Goal: Transaction & Acquisition: Book appointment/travel/reservation

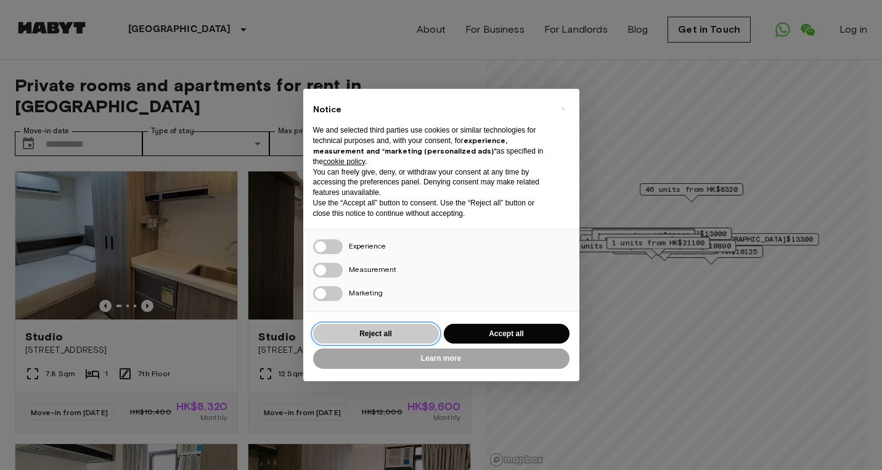
click at [385, 333] on button "Reject all" at bounding box center [376, 334] width 126 height 20
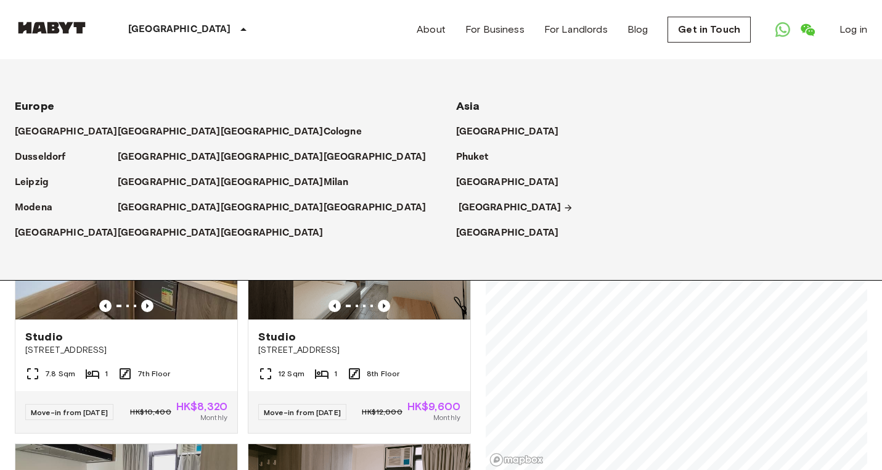
click at [482, 210] on p "[GEOGRAPHIC_DATA]" at bounding box center [509, 207] width 103 height 15
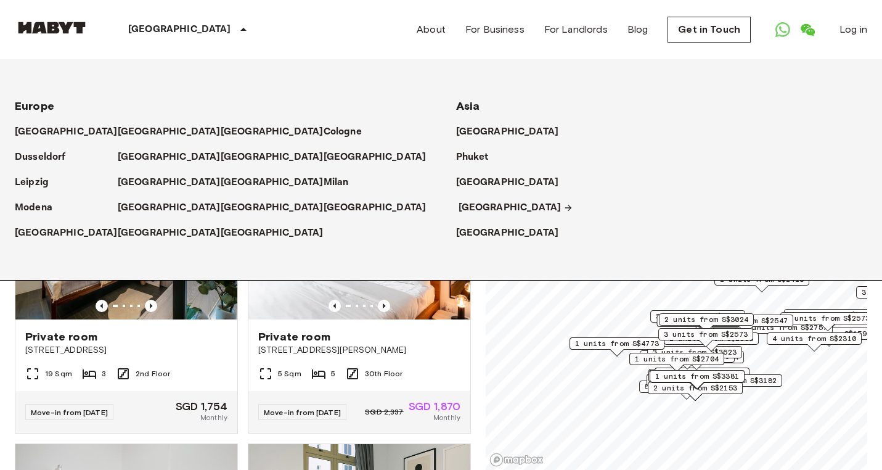
click at [484, 203] on p "[GEOGRAPHIC_DATA]" at bounding box center [509, 207] width 103 height 15
click at [489, 205] on p "[GEOGRAPHIC_DATA]" at bounding box center [509, 207] width 103 height 15
click at [676, 192] on div "[GEOGRAPHIC_DATA]" at bounding box center [662, 202] width 412 height 25
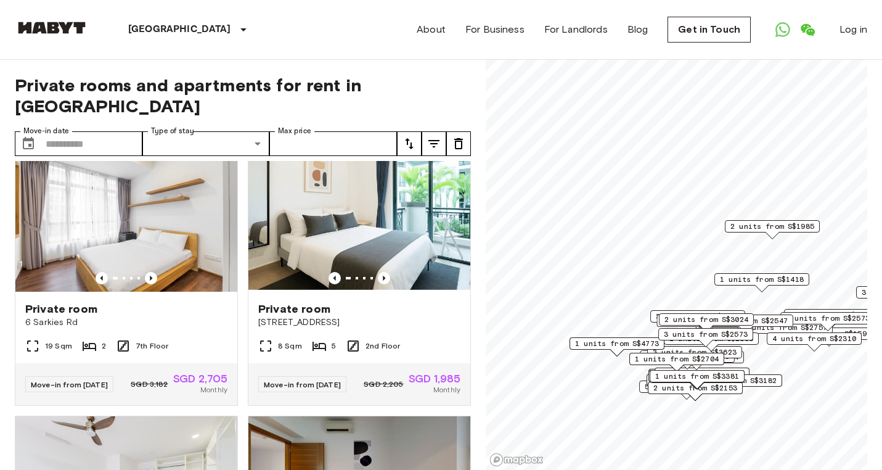
scroll to position [564, 0]
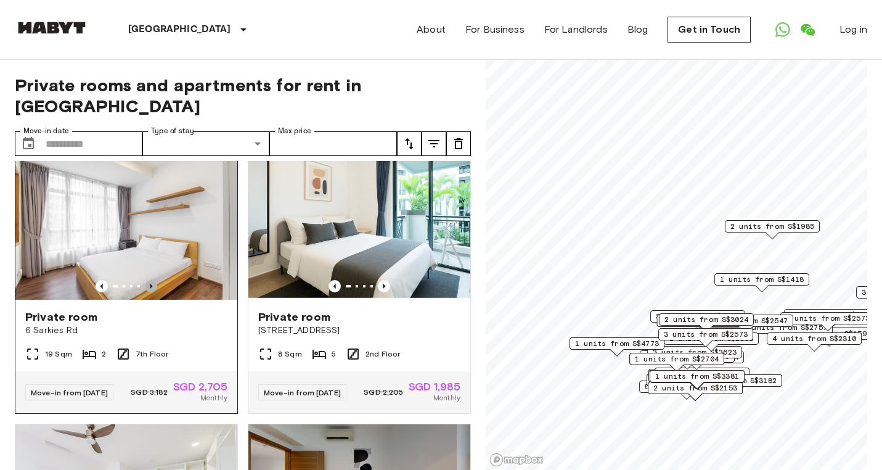
click at [150, 280] on icon "Previous image" at bounding box center [151, 286] width 12 height 12
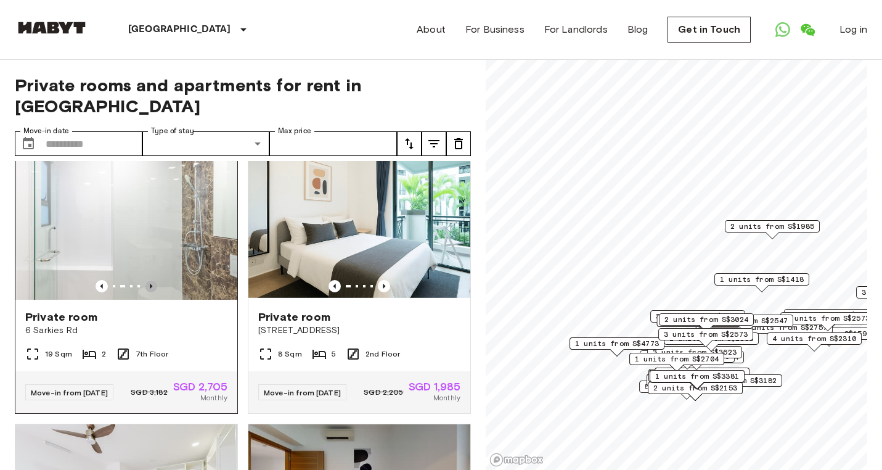
click at [150, 280] on icon "Previous image" at bounding box center [151, 286] width 12 height 12
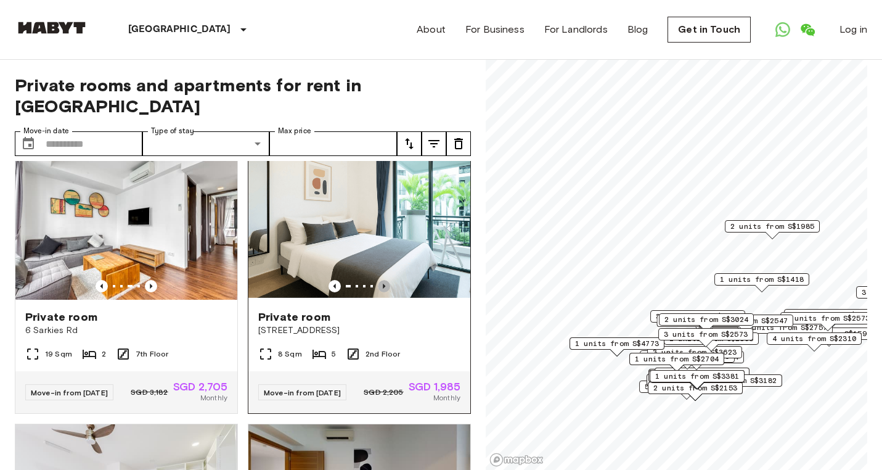
click at [383, 280] on icon "Previous image" at bounding box center [384, 286] width 12 height 12
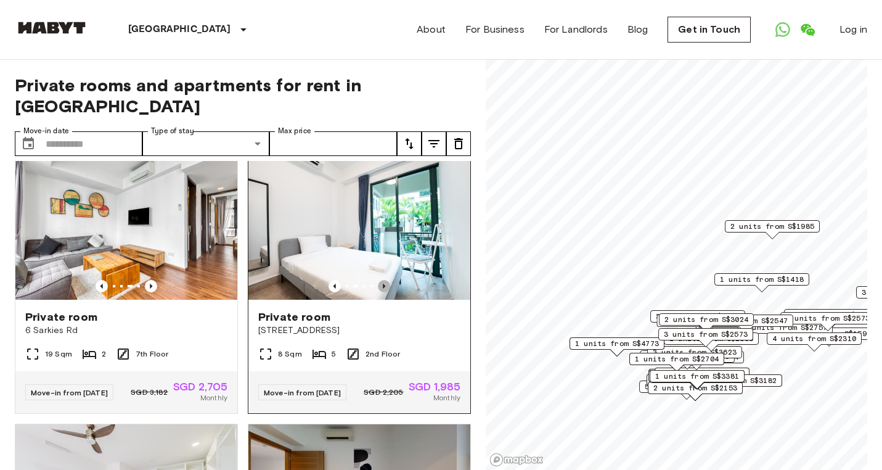
click at [383, 280] on icon "Previous image" at bounding box center [384, 286] width 12 height 12
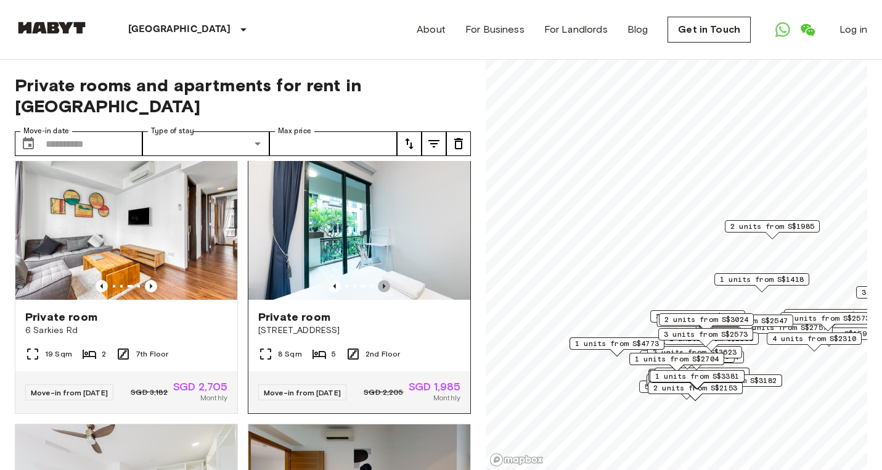
click at [383, 280] on icon "Previous image" at bounding box center [384, 286] width 12 height 12
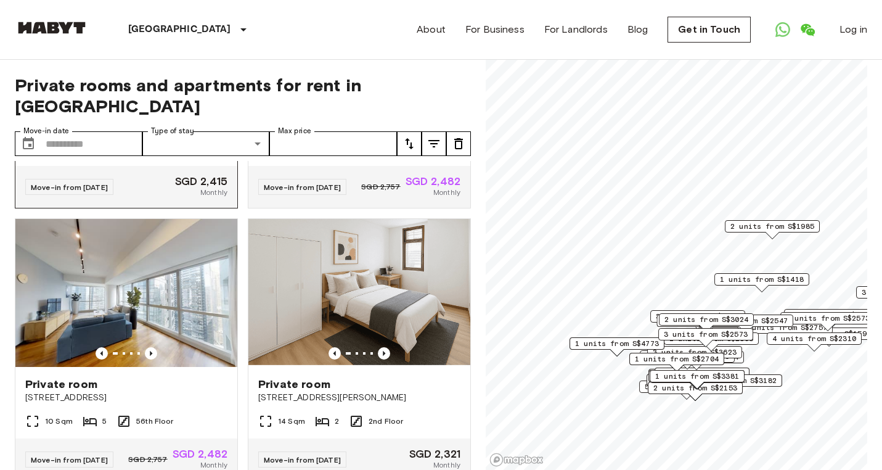
scroll to position [1044, 0]
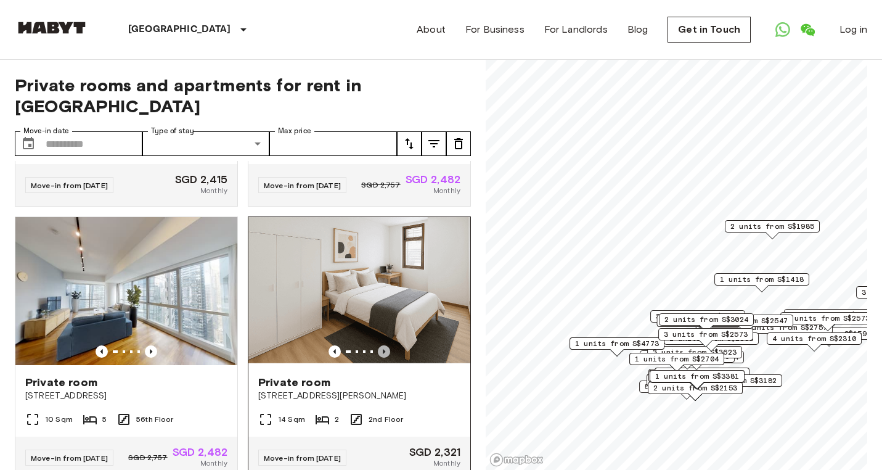
click at [385, 345] on icon "Previous image" at bounding box center [384, 351] width 12 height 12
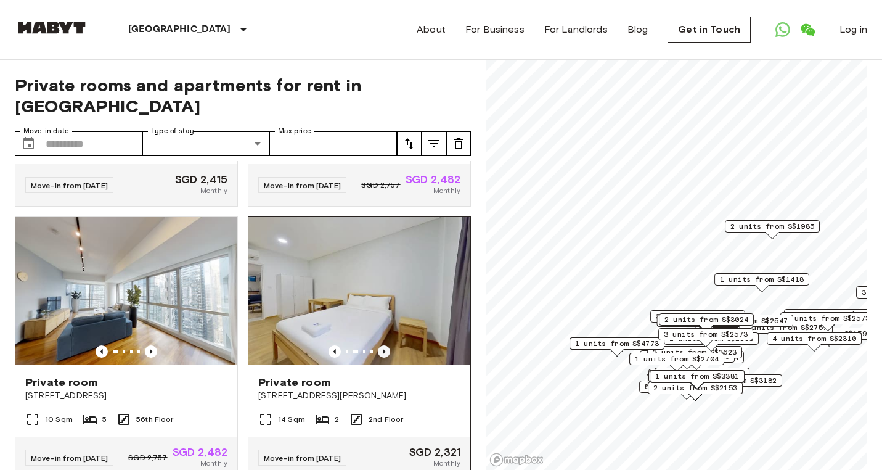
click at [383, 345] on icon "Previous image" at bounding box center [384, 351] width 12 height 12
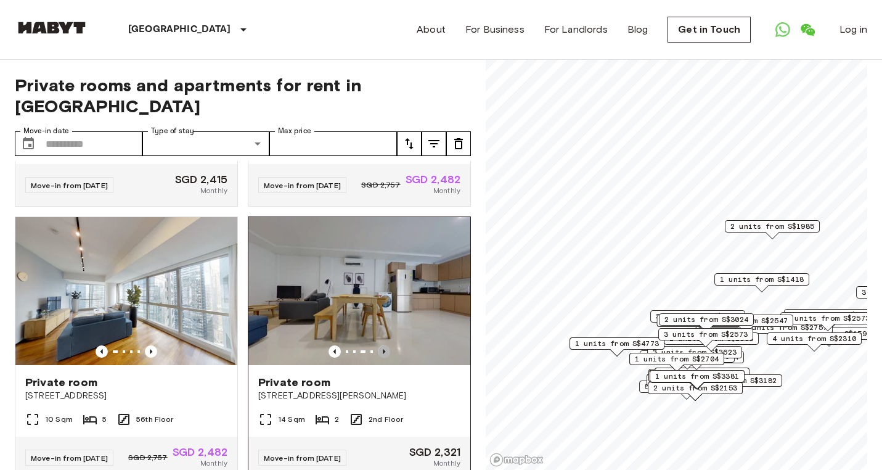
click at [383, 345] on icon "Previous image" at bounding box center [384, 351] width 12 height 12
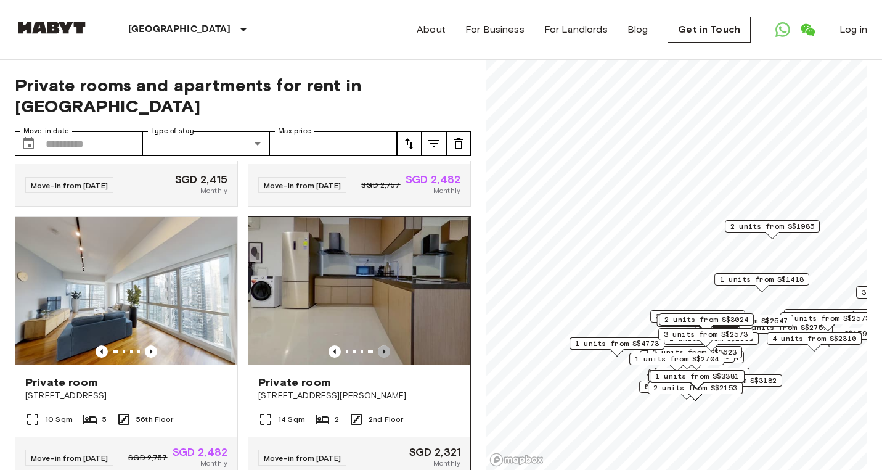
click at [383, 345] on icon "Previous image" at bounding box center [384, 351] width 12 height 12
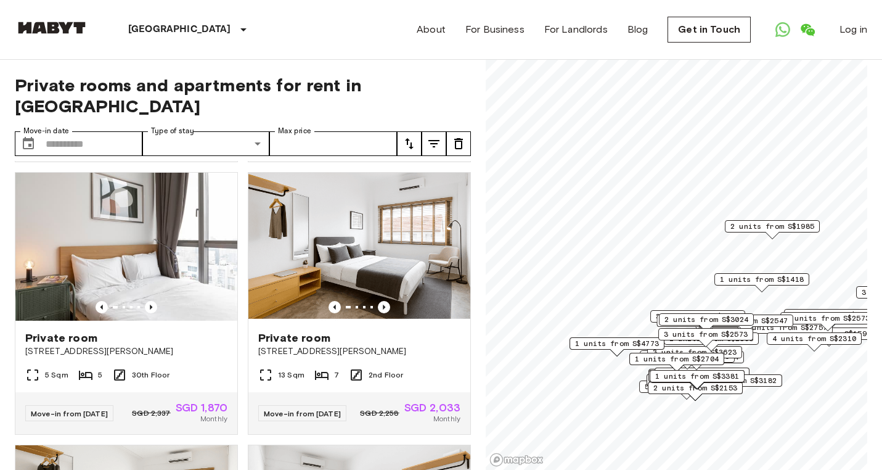
scroll to position [1635, 0]
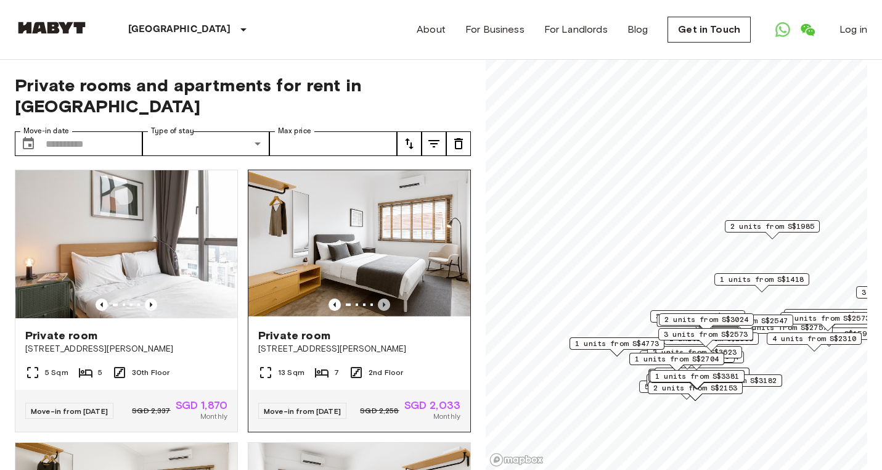
click at [386, 298] on icon "Previous image" at bounding box center [384, 304] width 12 height 12
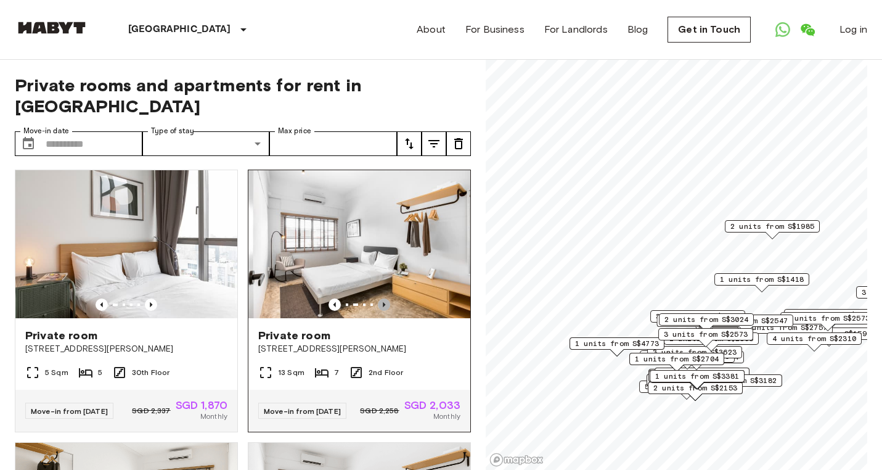
click at [386, 298] on icon "Previous image" at bounding box center [384, 304] width 12 height 12
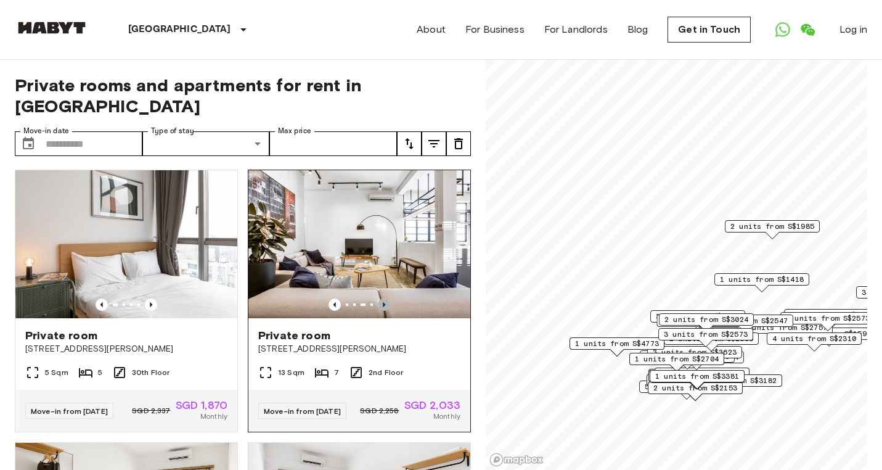
click at [386, 298] on icon "Previous image" at bounding box center [384, 304] width 12 height 12
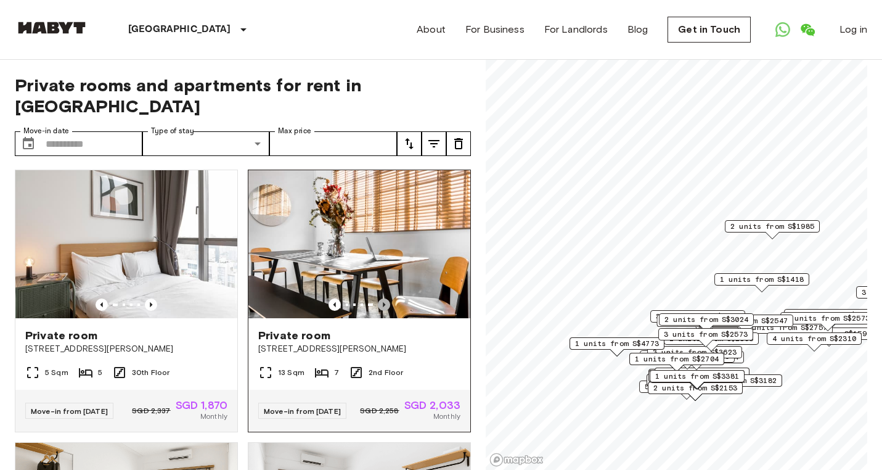
click at [386, 298] on icon "Previous image" at bounding box center [384, 304] width 12 height 12
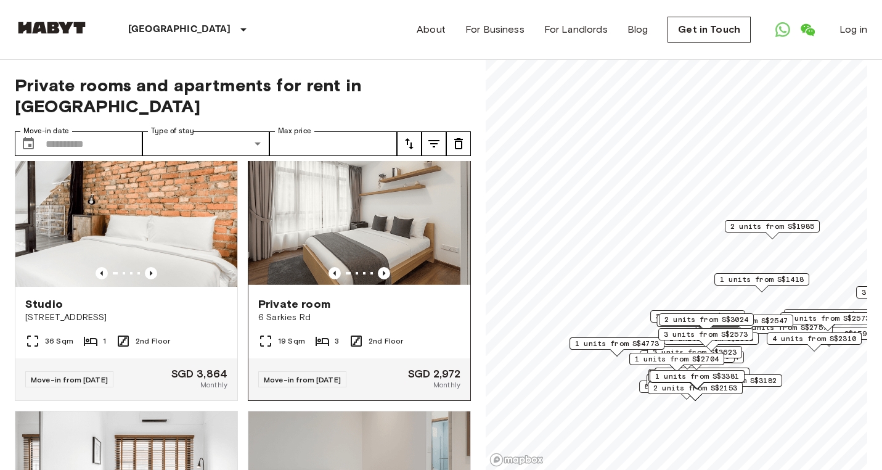
scroll to position [3843, 0]
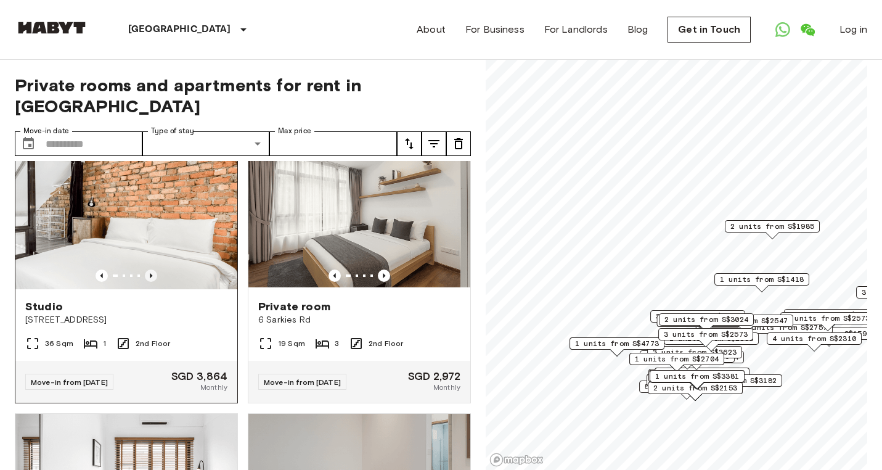
click at [147, 279] on icon "Previous image" at bounding box center [151, 275] width 12 height 12
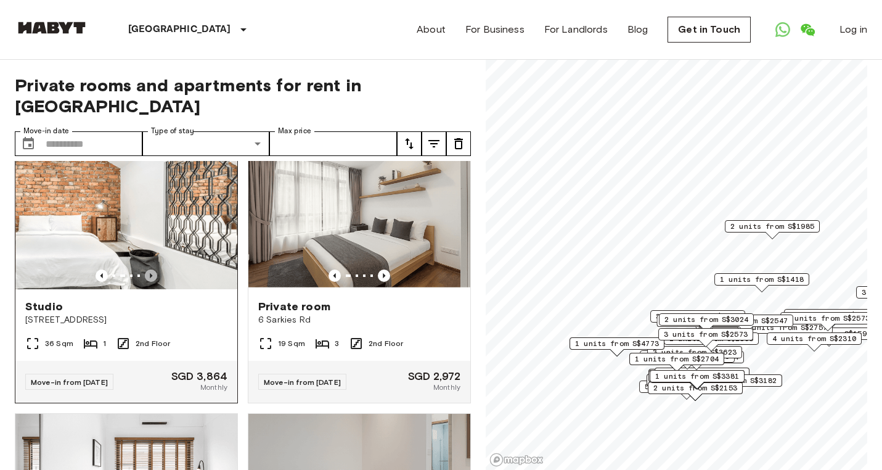
click at [147, 279] on icon "Previous image" at bounding box center [151, 275] width 12 height 12
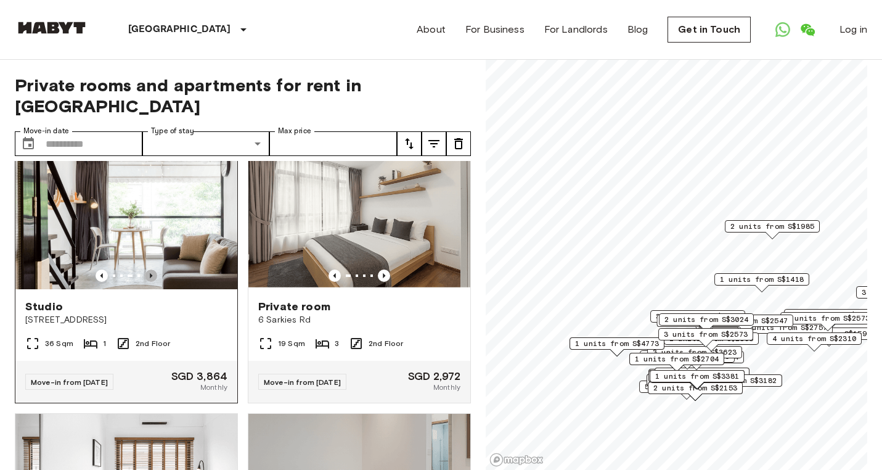
click at [147, 279] on icon "Previous image" at bounding box center [151, 275] width 12 height 12
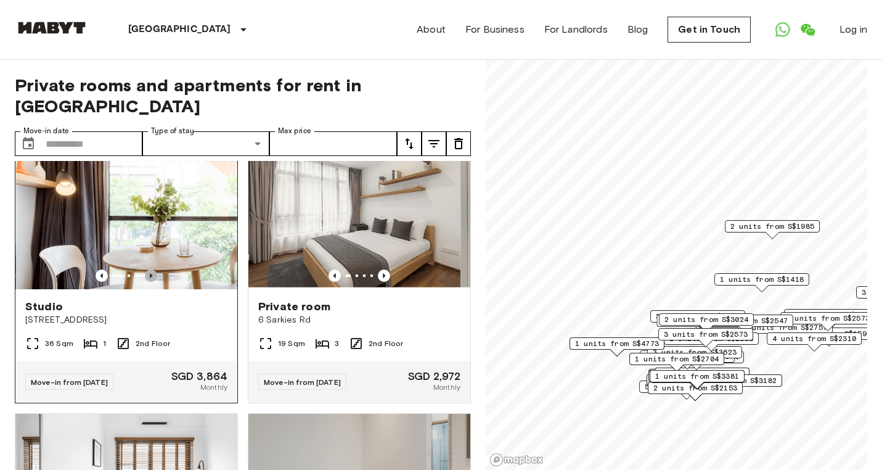
click at [147, 279] on icon "Previous image" at bounding box center [151, 275] width 12 height 12
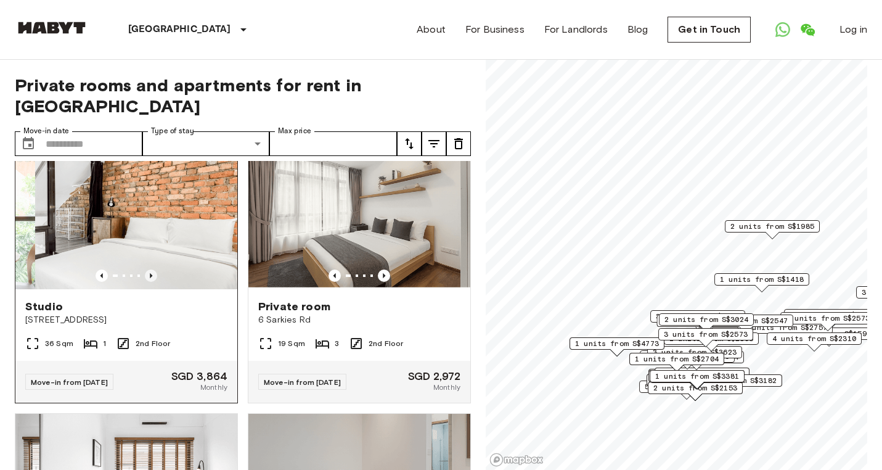
click at [147, 279] on icon "Previous image" at bounding box center [151, 275] width 12 height 12
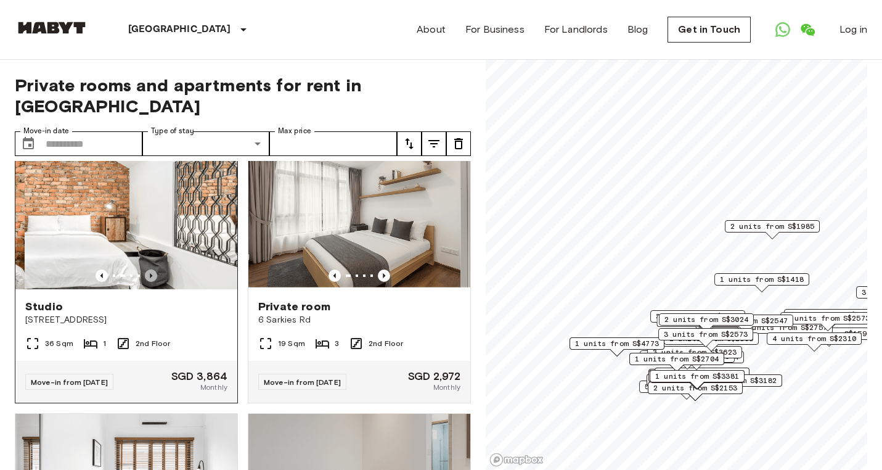
click at [147, 279] on icon "Previous image" at bounding box center [151, 275] width 12 height 12
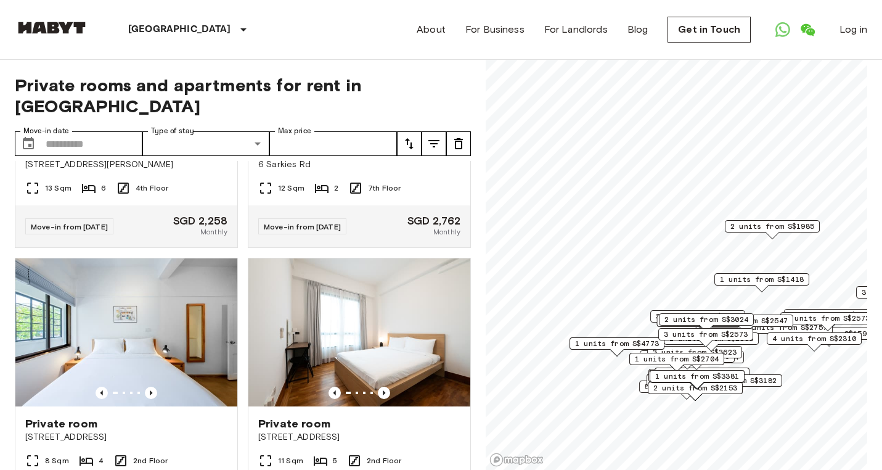
scroll to position [3367, 0]
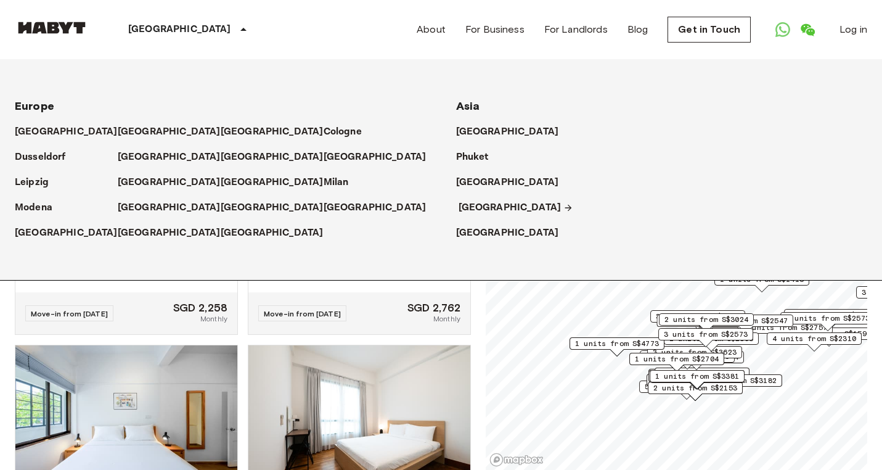
click at [488, 206] on p "[GEOGRAPHIC_DATA]" at bounding box center [509, 207] width 103 height 15
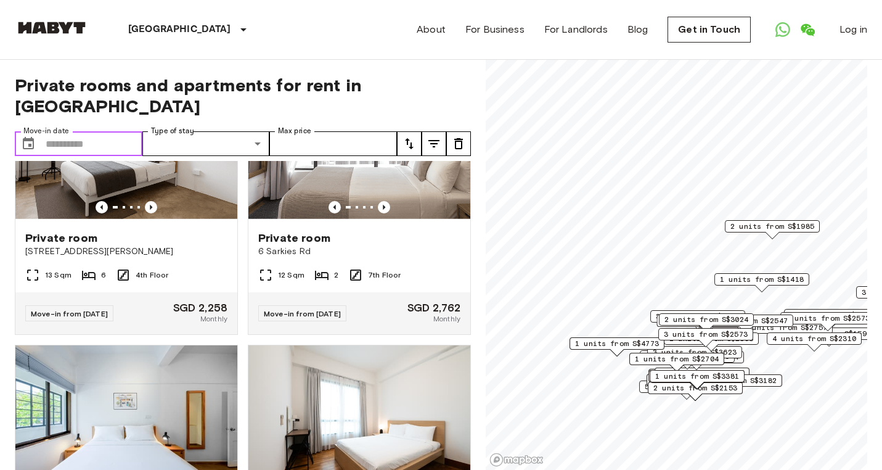
click at [100, 131] on input "Move-in date" at bounding box center [94, 143] width 97 height 25
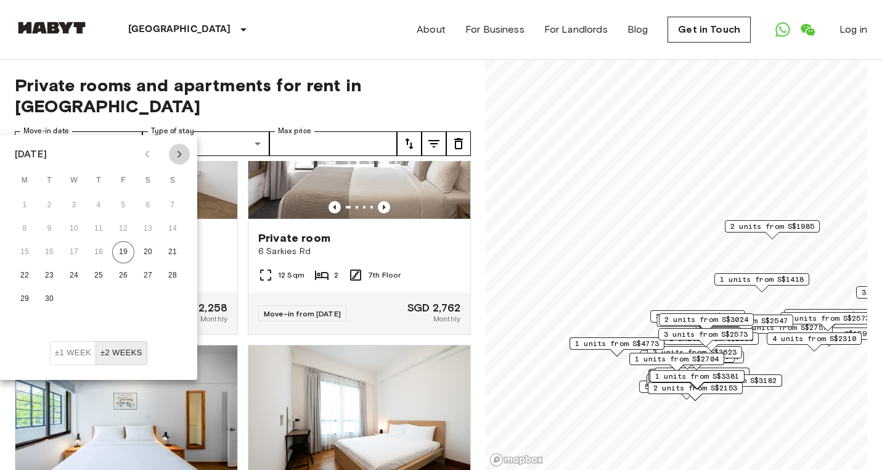
click at [176, 153] on icon "Next month" at bounding box center [179, 154] width 15 height 15
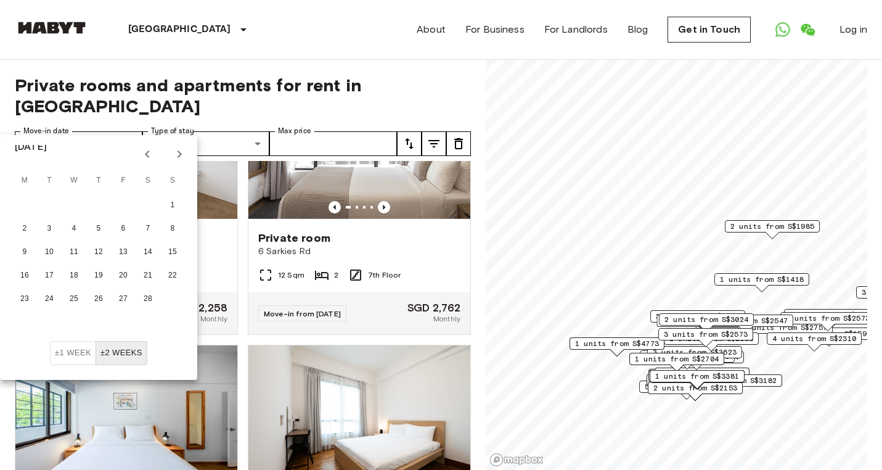
click at [176, 153] on icon "Next month" at bounding box center [179, 154] width 15 height 15
click at [150, 253] on button "16" at bounding box center [148, 252] width 22 height 22
type input "**********"
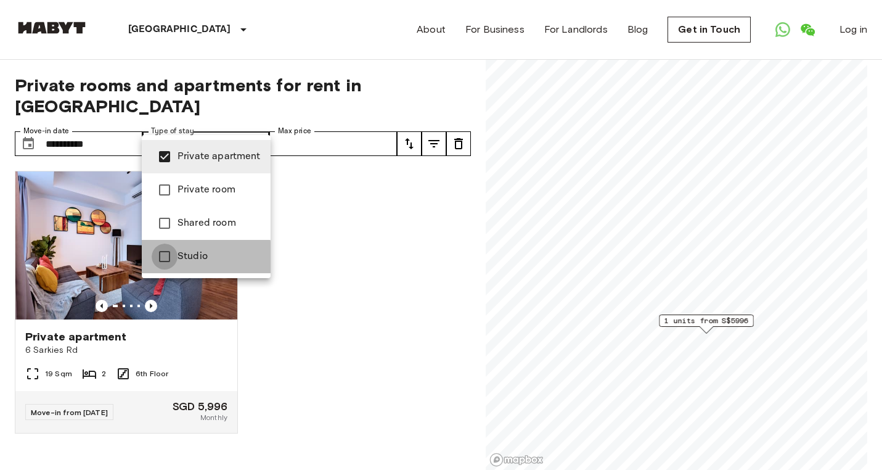
type input "**********"
click at [330, 168] on div at bounding box center [441, 235] width 882 height 470
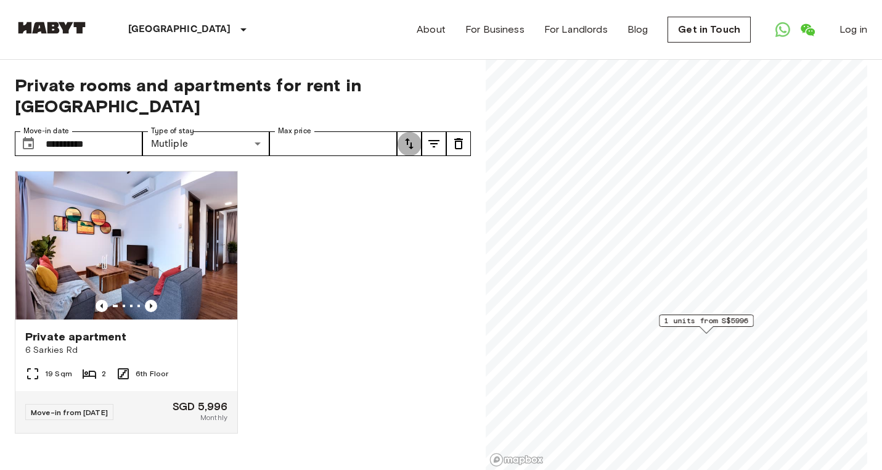
click at [405, 136] on icon "tune" at bounding box center [409, 143] width 15 height 15
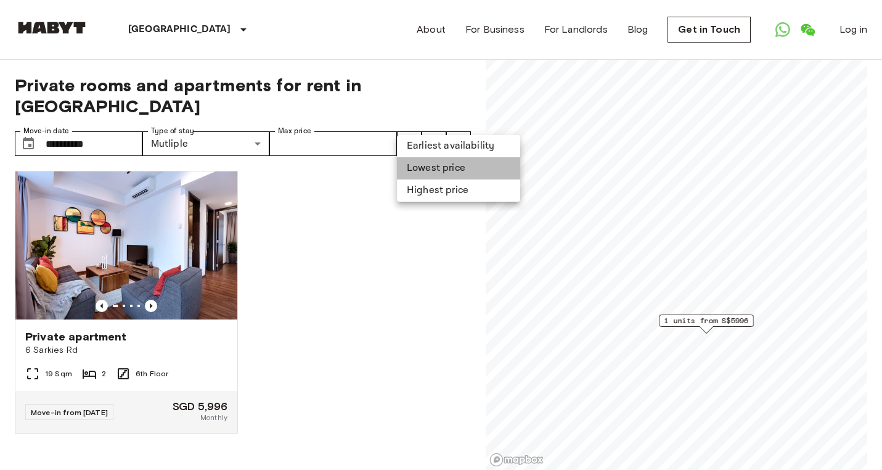
click at [423, 168] on li "Lowest price" at bounding box center [458, 168] width 123 height 22
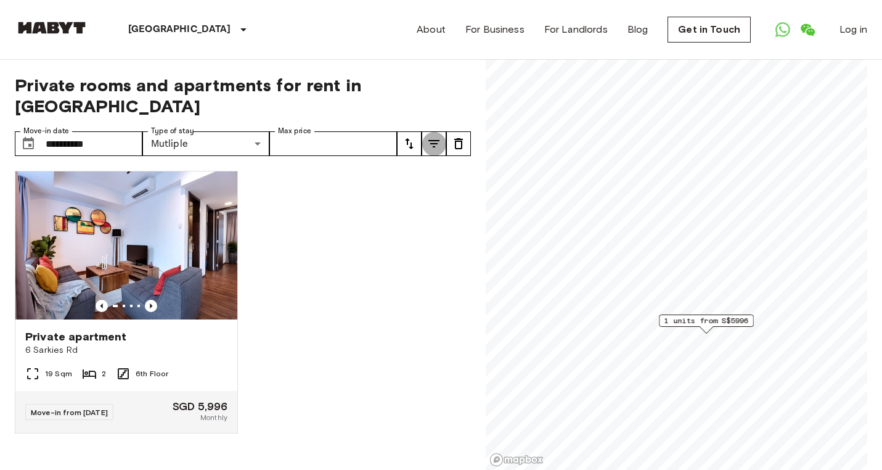
click at [432, 136] on icon "tune" at bounding box center [433, 143] width 15 height 15
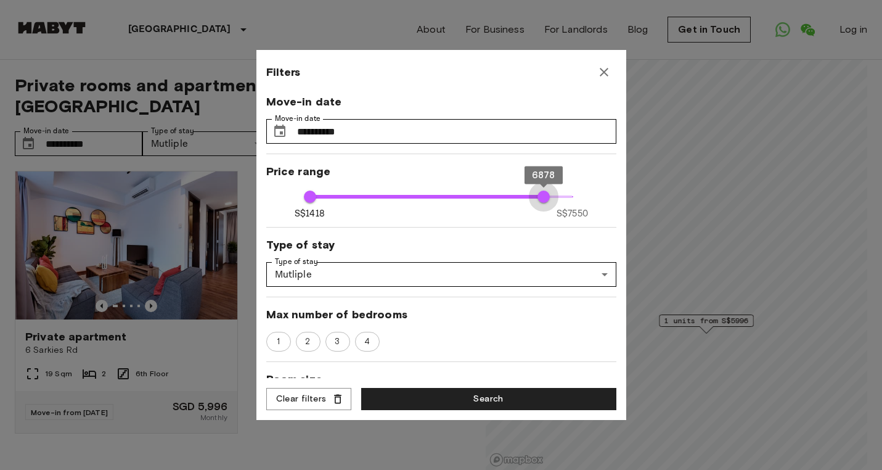
drag, startPoint x: 572, startPoint y: 195, endPoint x: 542, endPoint y: 200, distance: 30.0
click at [543, 200] on span "6878" at bounding box center [543, 196] width 12 height 12
type input "****"
drag, startPoint x: 542, startPoint y: 200, endPoint x: 529, endPoint y: 200, distance: 12.9
click at [529, 200] on span "6548" at bounding box center [529, 196] width 12 height 12
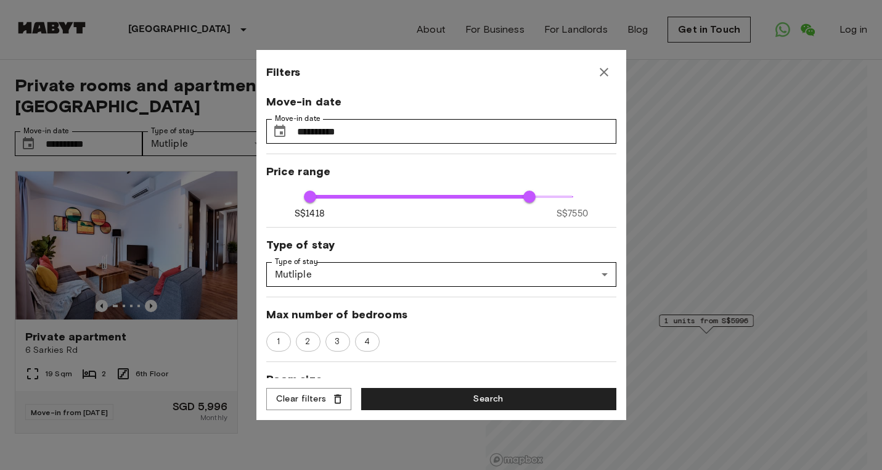
click at [511, 326] on div "**********" at bounding box center [441, 235] width 350 height 283
click at [280, 340] on span "1" at bounding box center [278, 341] width 17 height 12
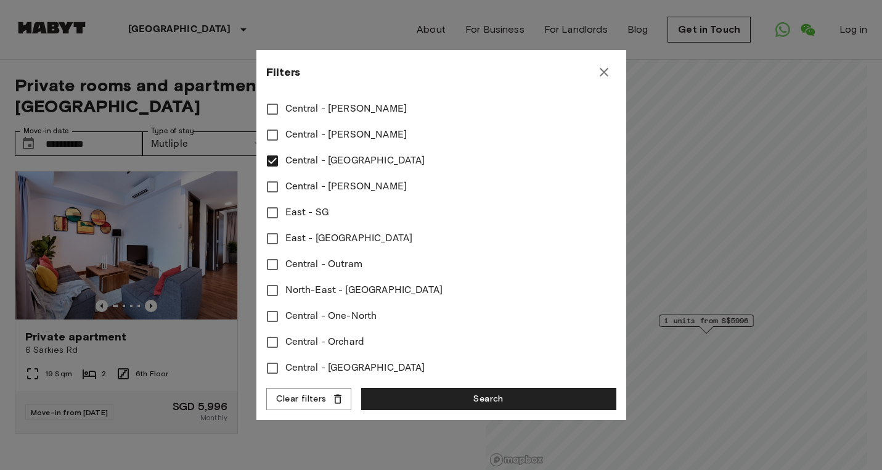
scroll to position [480, 0]
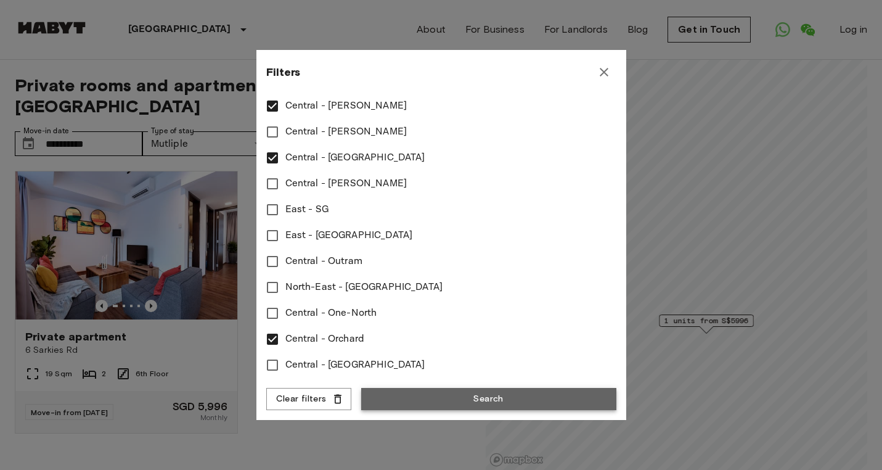
click at [491, 393] on button "Search" at bounding box center [488, 399] width 255 height 23
type input "****"
